Goal: Information Seeking & Learning: Understand process/instructions

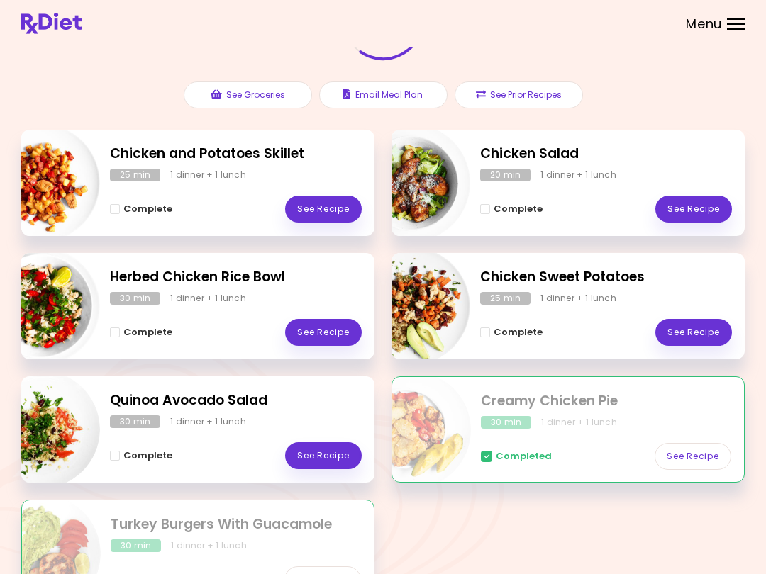
scroll to position [131, 0]
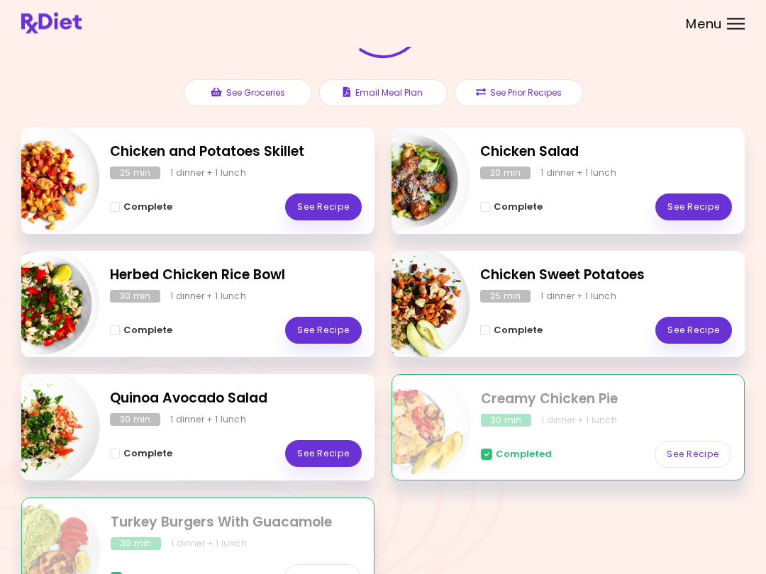
click at [308, 207] on link "See Recipe" at bounding box center [323, 207] width 77 height 27
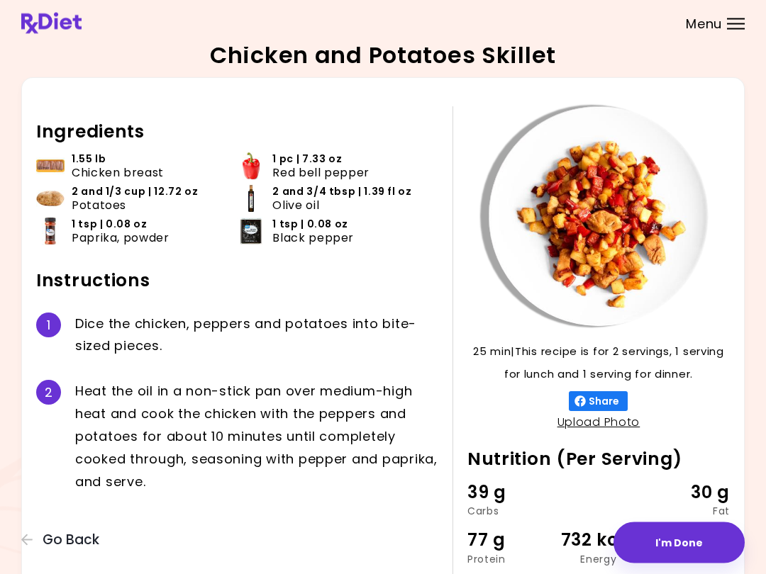
scroll to position [6, 0]
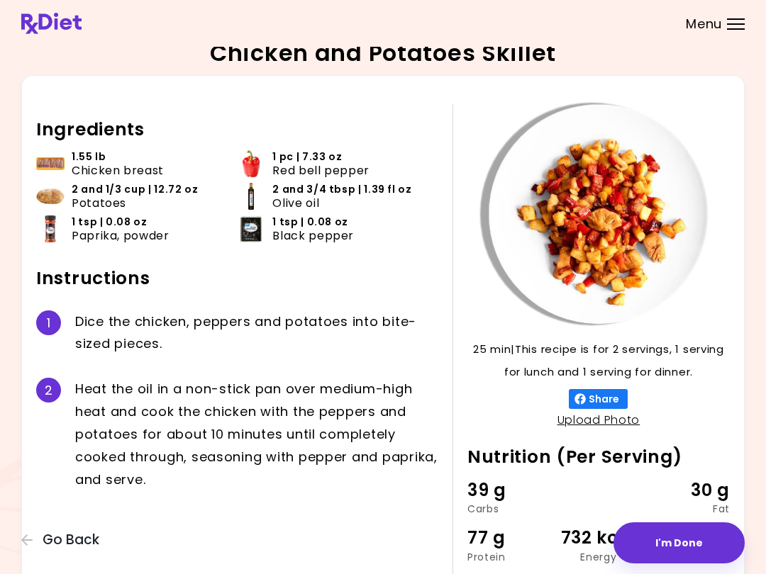
click at [79, 533] on span "Go Back" at bounding box center [71, 540] width 57 height 16
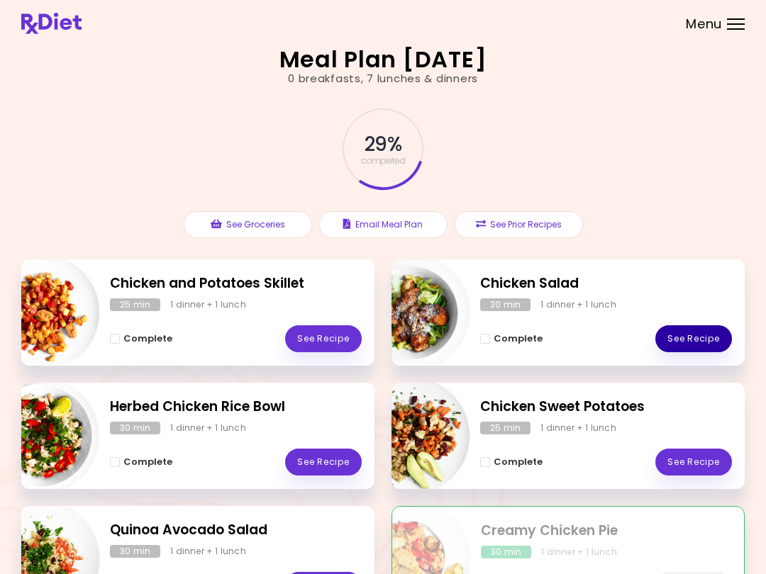
click at [693, 337] on link "See Recipe" at bounding box center [693, 338] width 77 height 27
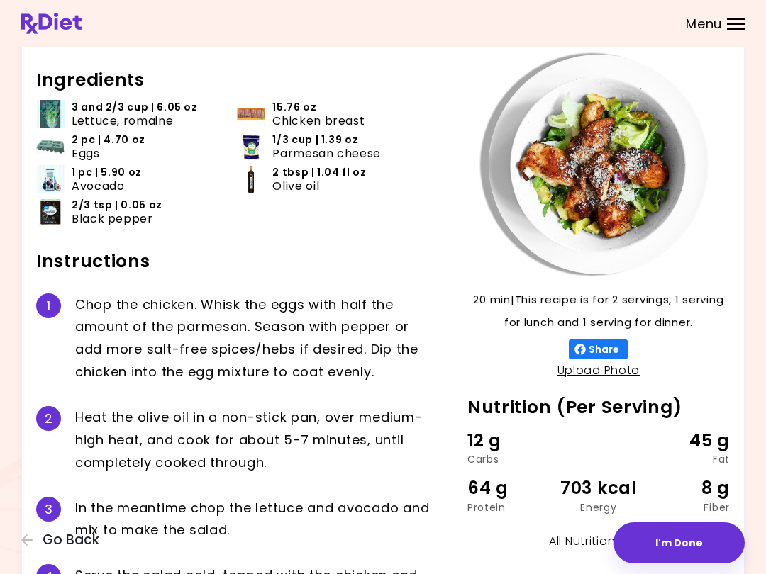
scroll to position [55, 0]
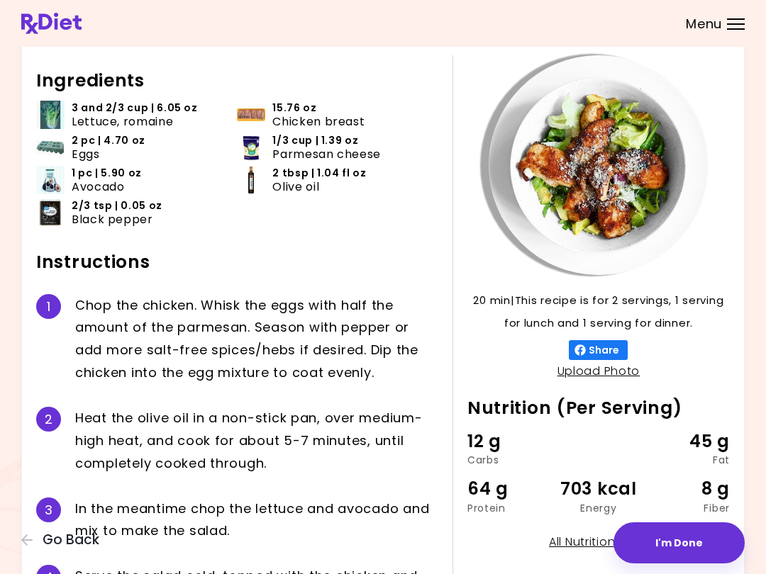
click at [81, 537] on span "Go Back" at bounding box center [71, 540] width 57 height 16
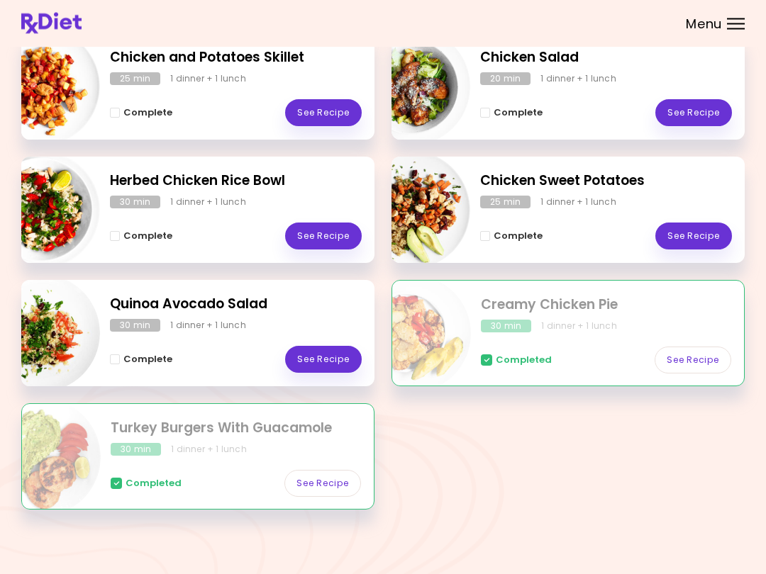
scroll to position [226, 0]
click at [308, 240] on link "See Recipe" at bounding box center [323, 236] width 77 height 27
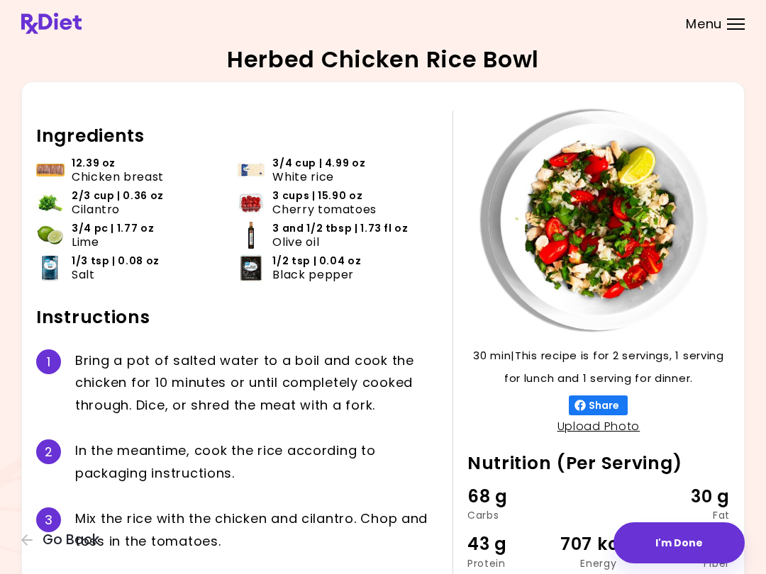
click at [283, 388] on div "B r i n g a p o t o f s a l t e d w a t e r t o a b o i l a n d c o o k t h e c…" at bounding box center [256, 384] width 363 height 68
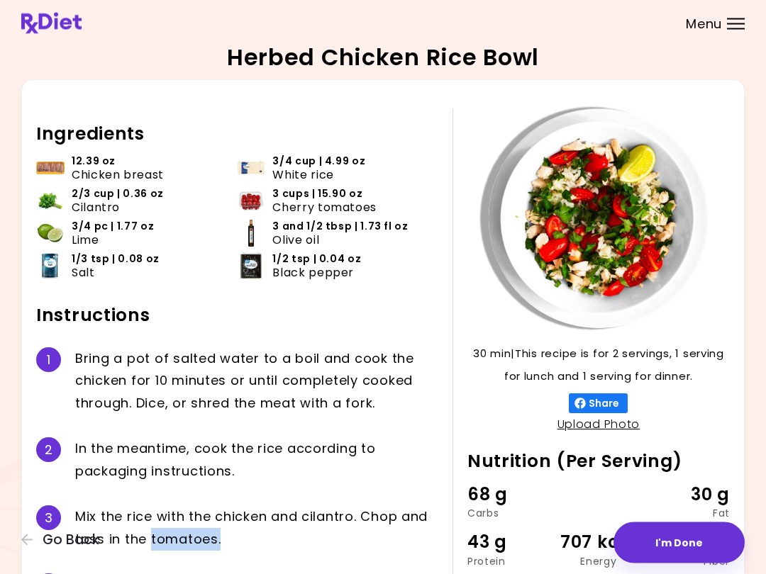
scroll to position [2, 0]
click at [601, 568] on div "68 g Carbs 30 g Fat 43 g Protein 707 kcal Energy 3 g Fiber" at bounding box center [598, 532] width 262 height 103
click at [603, 570] on div "68 g Carbs 30 g Fat 43 g Protein 707 kcal Energy 3 g Fiber" at bounding box center [598, 532] width 262 height 103
click at [603, 569] on div "68 g Carbs 30 g Fat 43 g Protein 707 kcal Energy 3 g Fiber" at bounding box center [598, 532] width 262 height 103
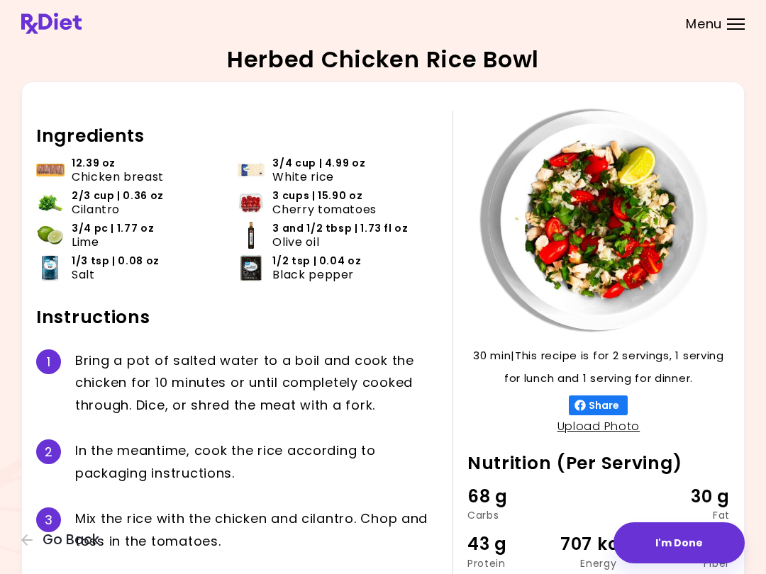
click at [511, 221] on img at bounding box center [598, 221] width 220 height 220
click at [747, 350] on div "Herbed Chicken Rice Bowl 30 min 30 min | This recipe is for 2 servings, 1 servi…" at bounding box center [383, 377] width 766 height 754
